Goal: Find specific page/section

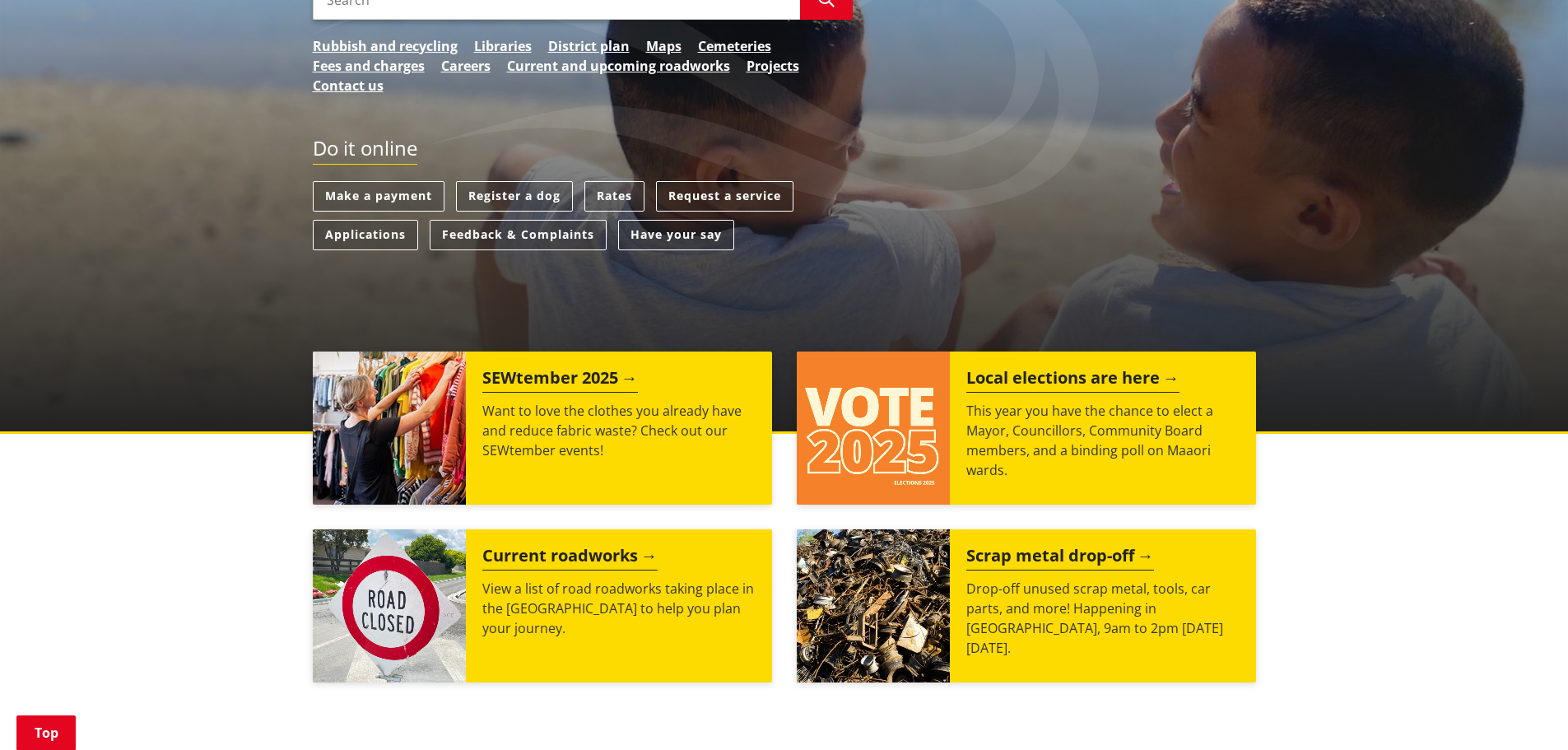
scroll to position [329, 0]
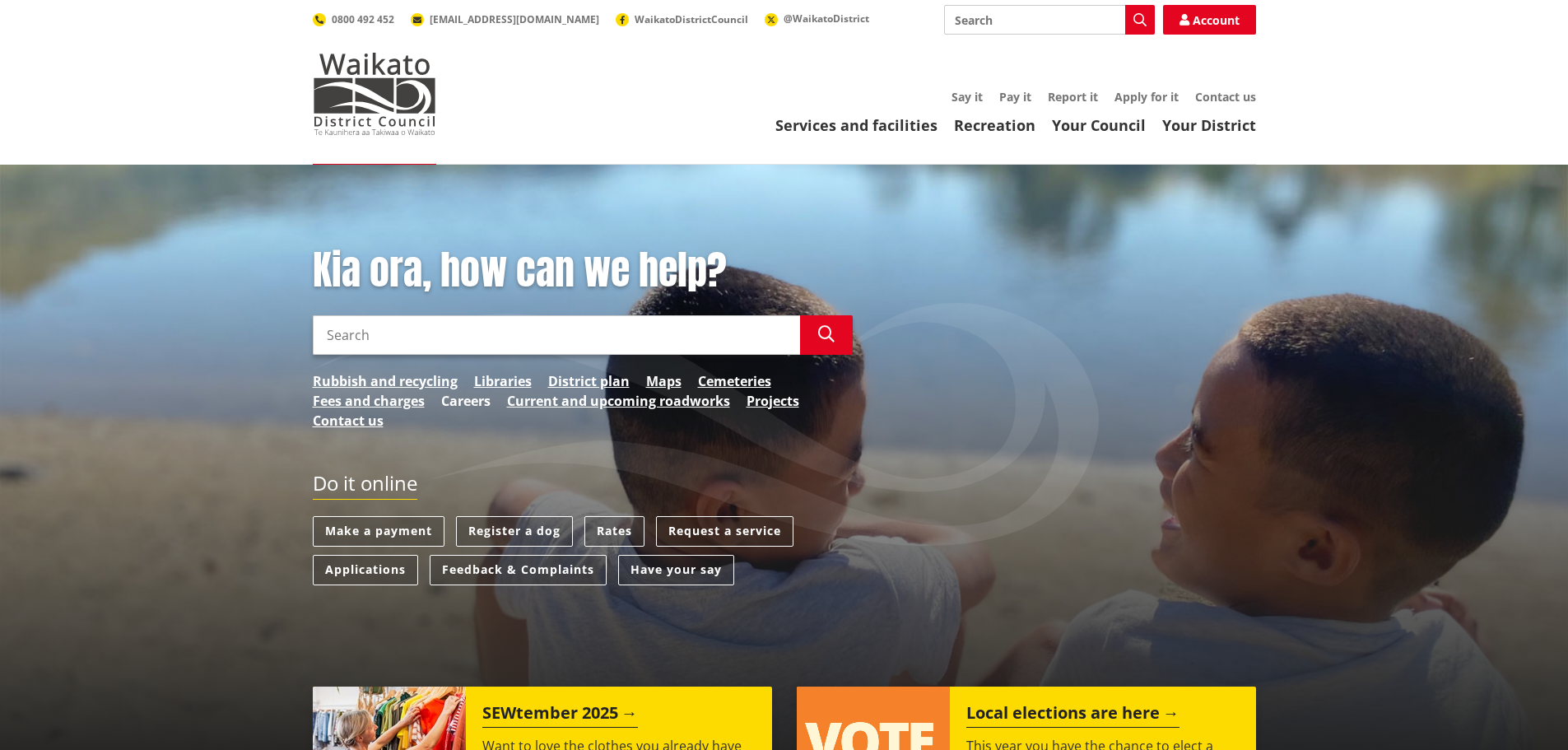
click at [480, 401] on link "Careers" at bounding box center [465, 401] width 49 height 20
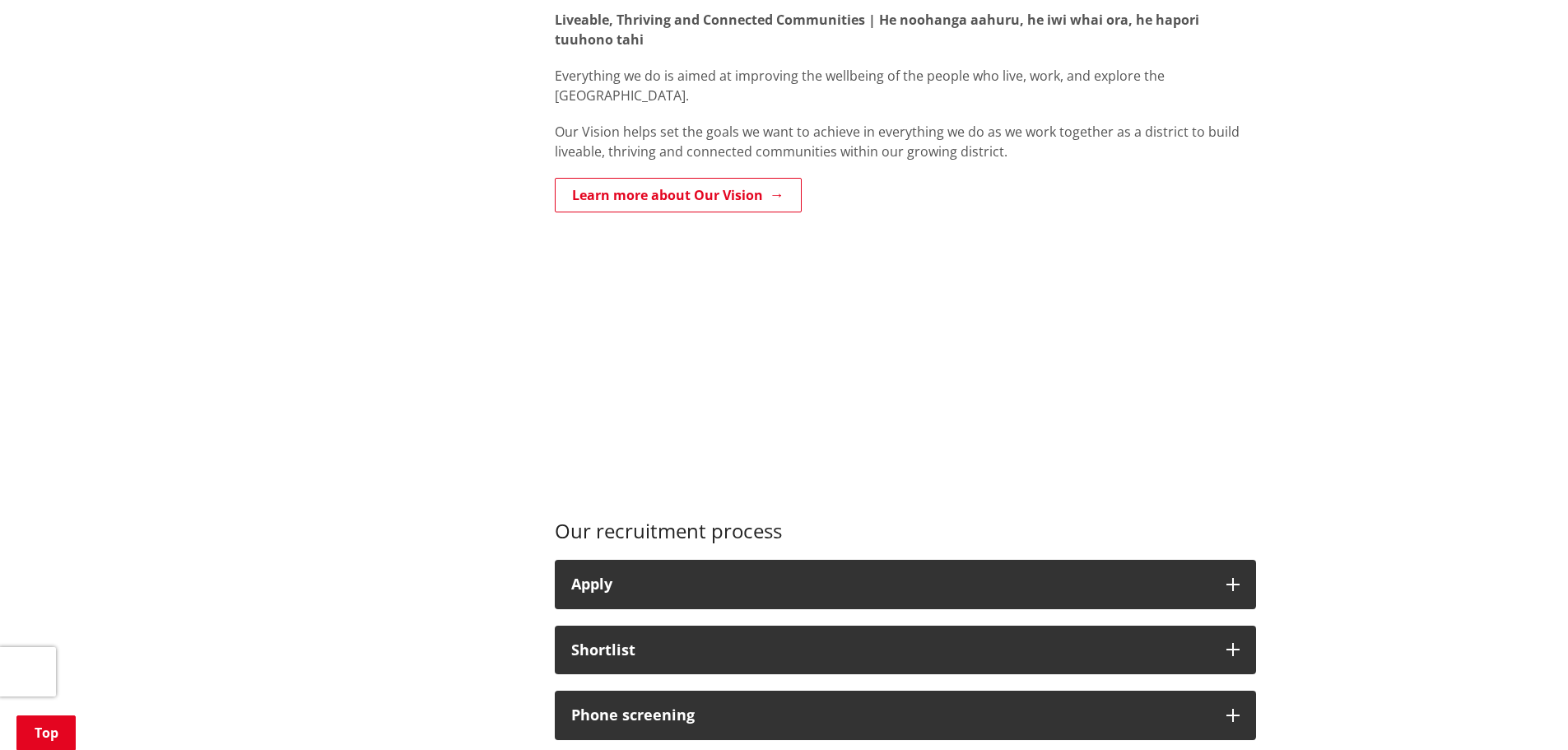
scroll to position [494, 0]
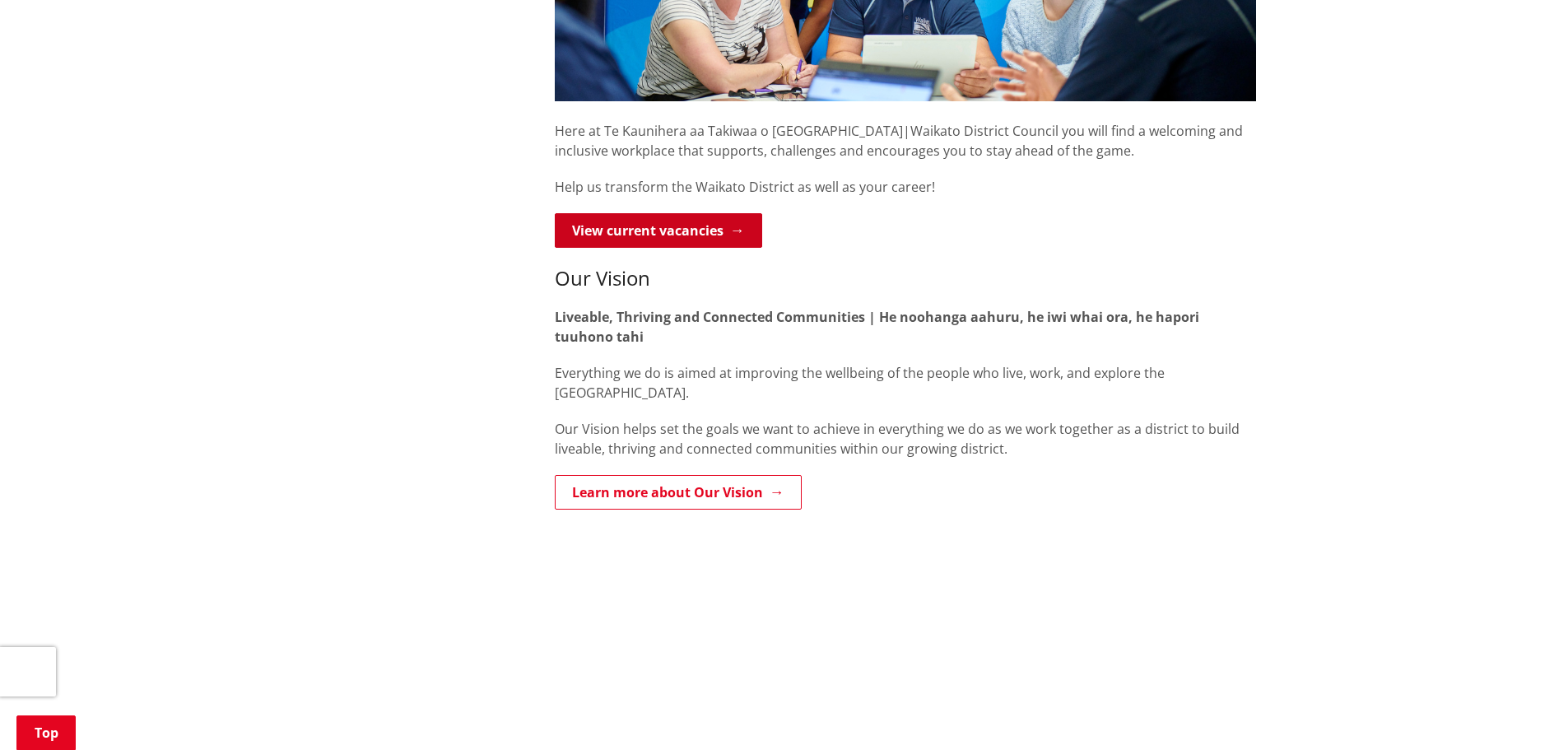
click at [594, 225] on link "View current vacancies" at bounding box center [658, 231] width 207 height 35
